Goal: Browse casually

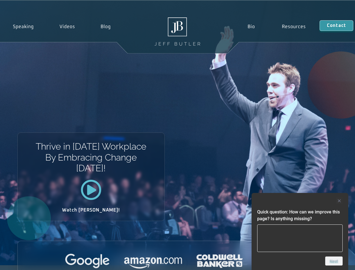
click at [177, 135] on div "Thrive in [DATE] Workplace By Embracing Change [DATE]! Watch [PERSON_NAME]!" at bounding box center [177, 133] width 355 height 264
click at [300, 201] on div at bounding box center [299, 200] width 85 height 7
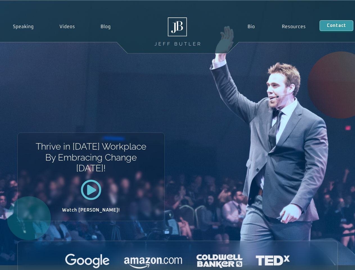
click at [334, 261] on div at bounding box center [178, 261] width 320 height 15
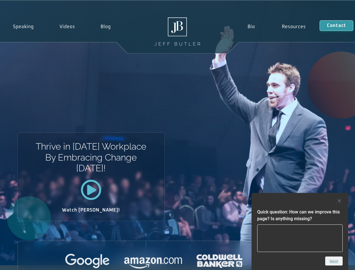
click at [177, 135] on div "Thrive in [DATE] Workplace By Embracing Change [DATE]! Watch [PERSON_NAME]!" at bounding box center [177, 133] width 355 height 264
click at [300, 201] on div at bounding box center [299, 200] width 85 height 7
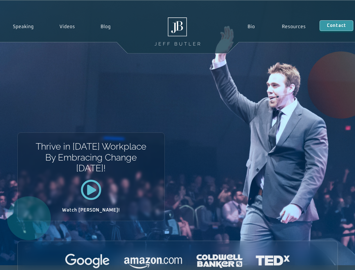
click at [334, 261] on div at bounding box center [178, 261] width 320 height 15
